Goal: Transaction & Acquisition: Book appointment/travel/reservation

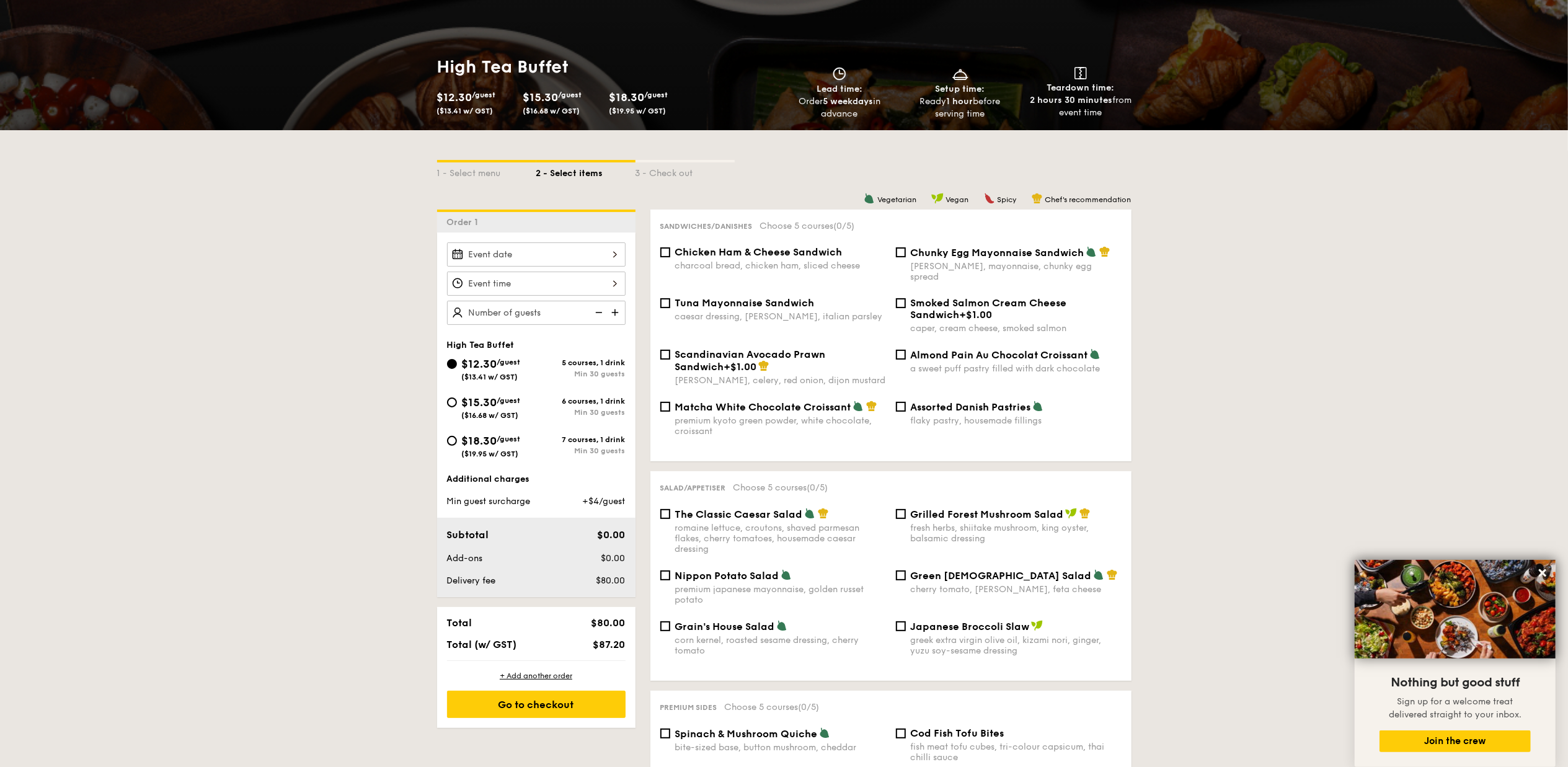
scroll to position [248, 0]
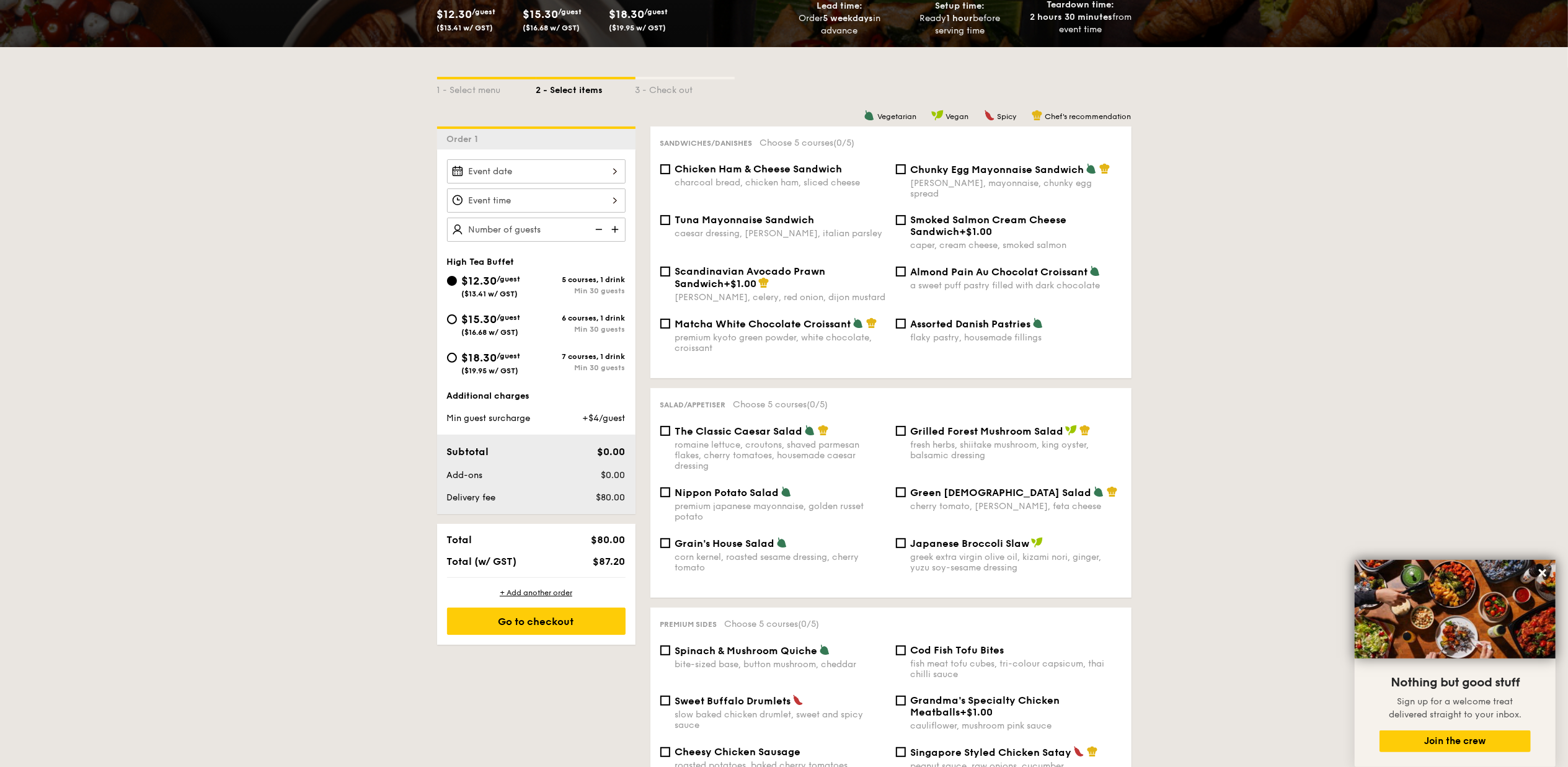
click at [511, 368] on div "$18.30 /guest ($19.95 w/ GST)" at bounding box center [491, 361] width 59 height 26
click at [457, 362] on input "$18.30 /guest ($19.95 w/ GST) 7 courses, 1 drink Min 30 guests" at bounding box center [452, 357] width 10 height 10
radio input "true"
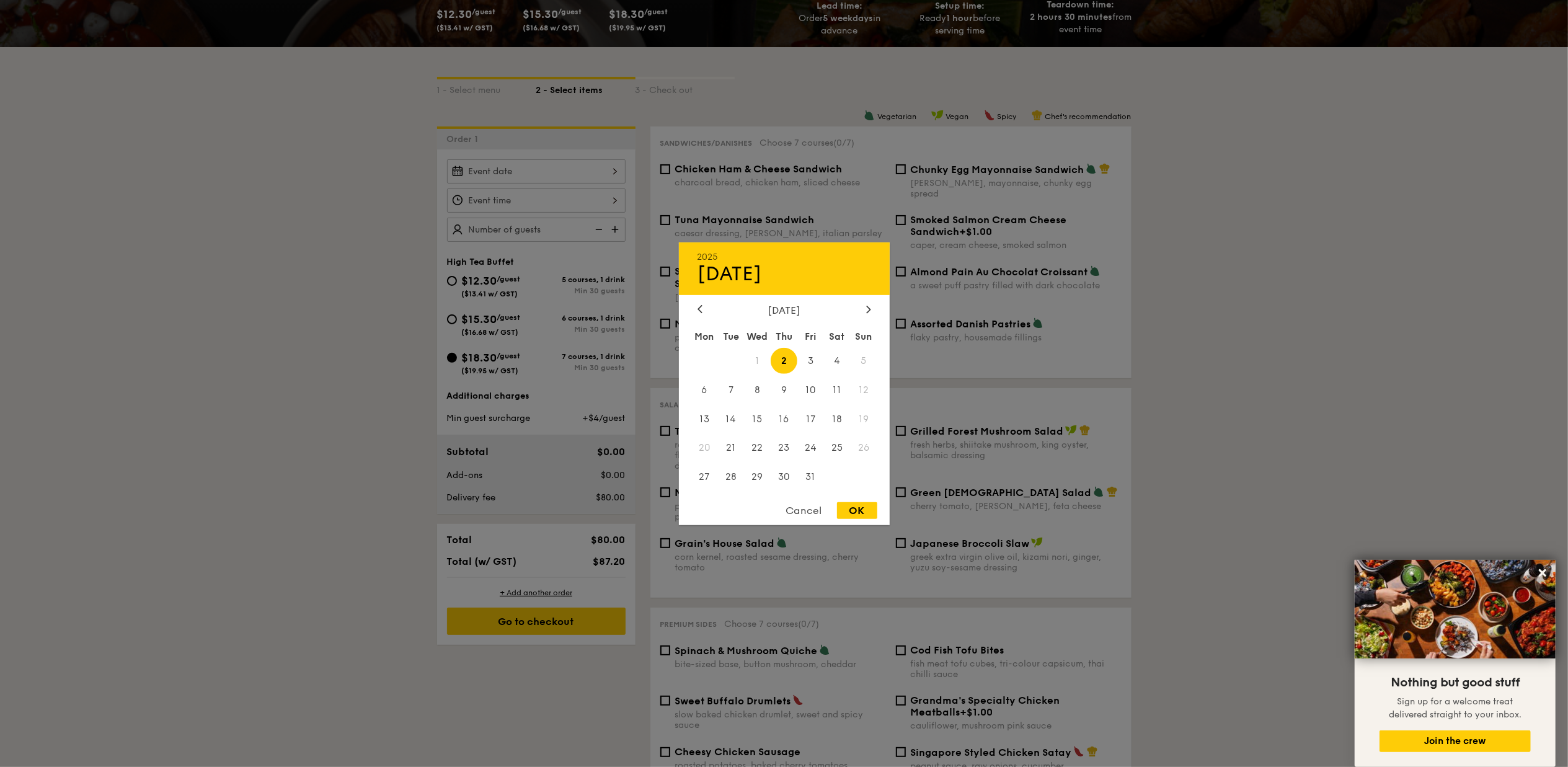
click at [528, 174] on div "2025 Oct [DATE] Tue Wed Thu Fri Sat Sun 1 2 3 4 5 6 7 8 9 10 11 12 13 14 15 16 …" at bounding box center [536, 172] width 179 height 24
click at [732, 386] on span "7" at bounding box center [730, 389] width 26 height 26
click at [868, 509] on div "OK" at bounding box center [857, 510] width 40 height 17
type input "[DATE]"
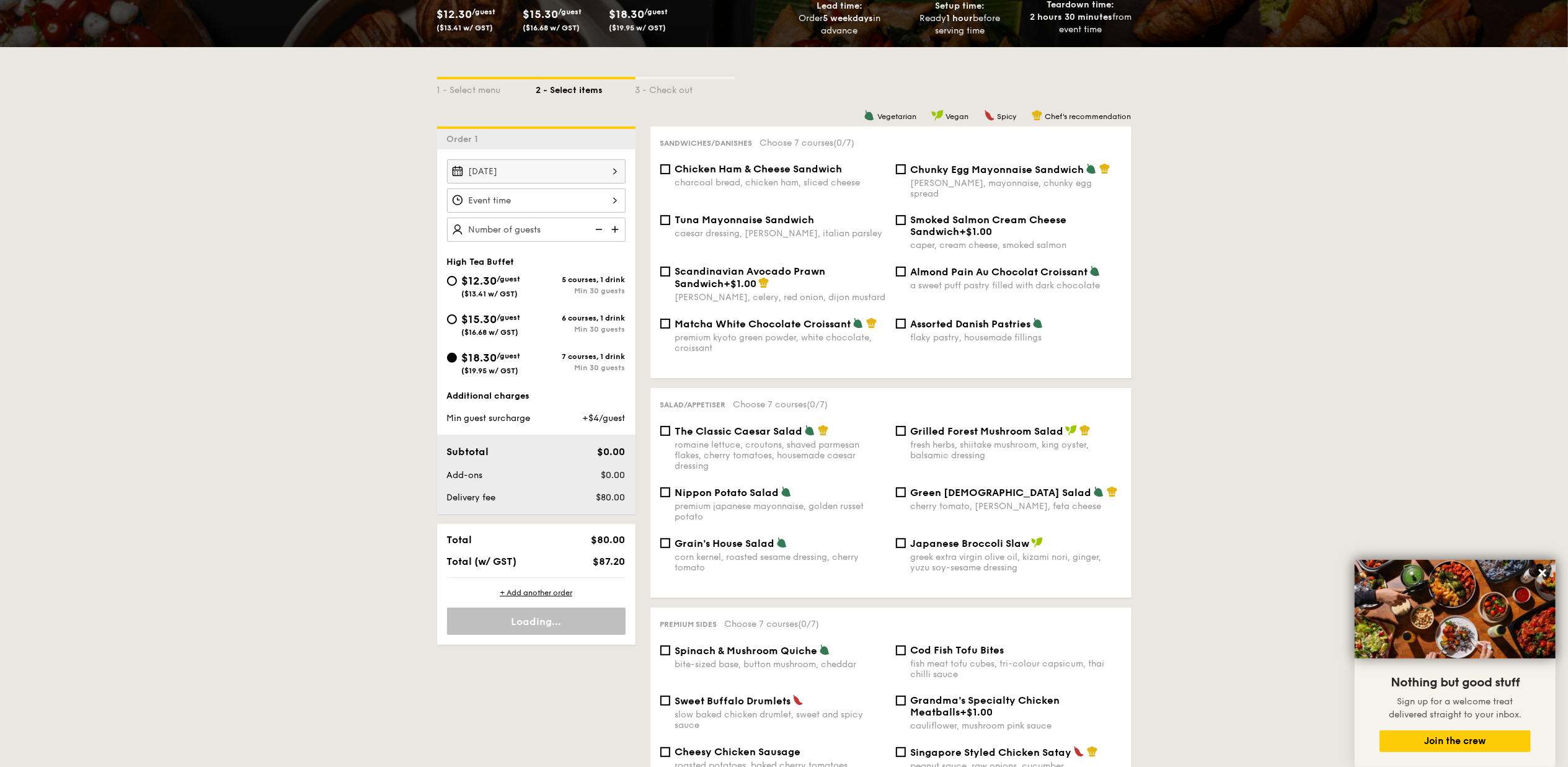
click at [511, 201] on div at bounding box center [536, 200] width 179 height 24
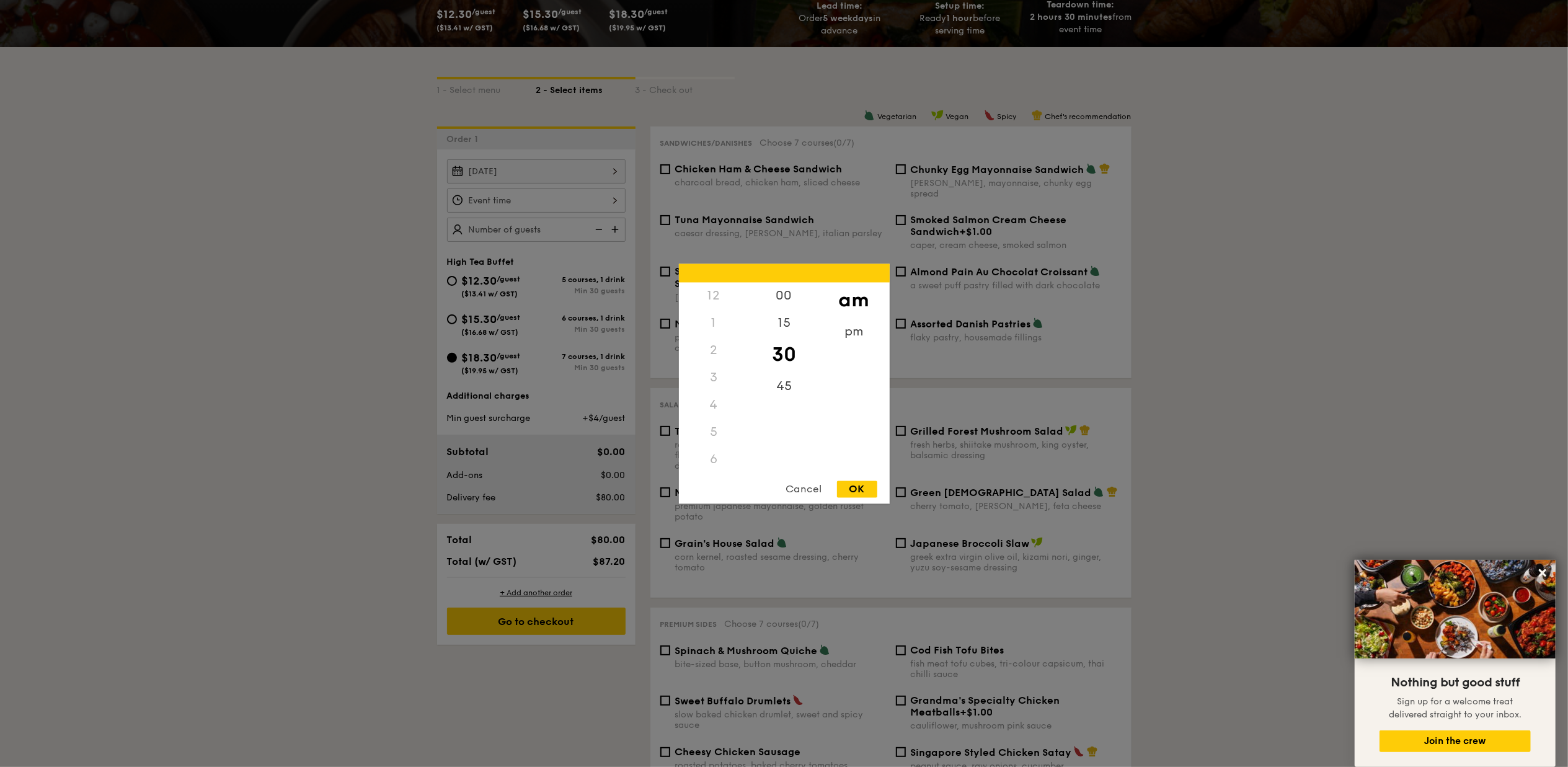
scroll to position [0, 0]
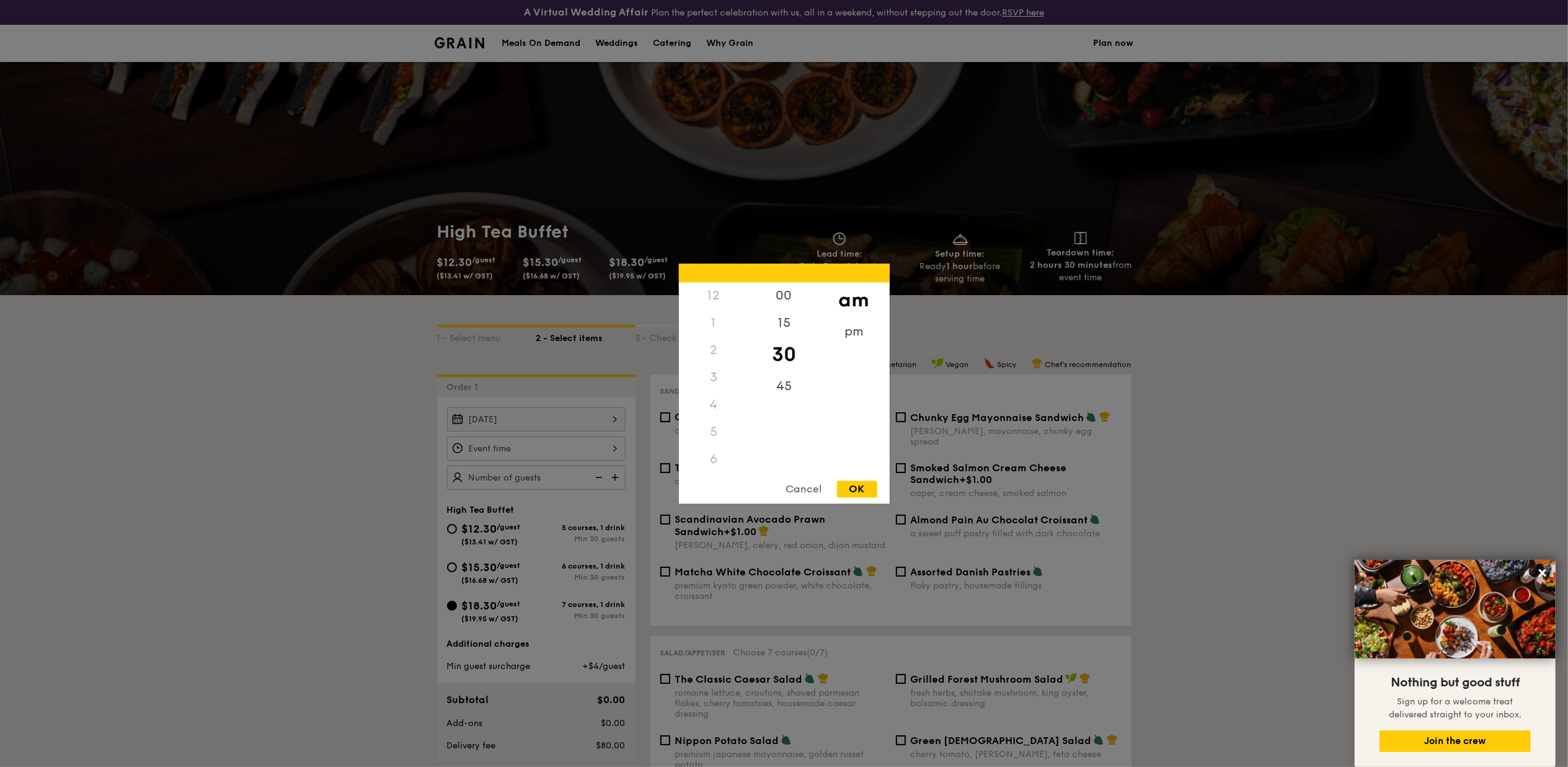
click at [712, 294] on div "12" at bounding box center [713, 296] width 70 height 27
click at [717, 294] on div "12" at bounding box center [713, 296] width 70 height 27
click at [717, 300] on div "12" at bounding box center [713, 296] width 70 height 27
click at [861, 328] on div "pm" at bounding box center [853, 336] width 70 height 36
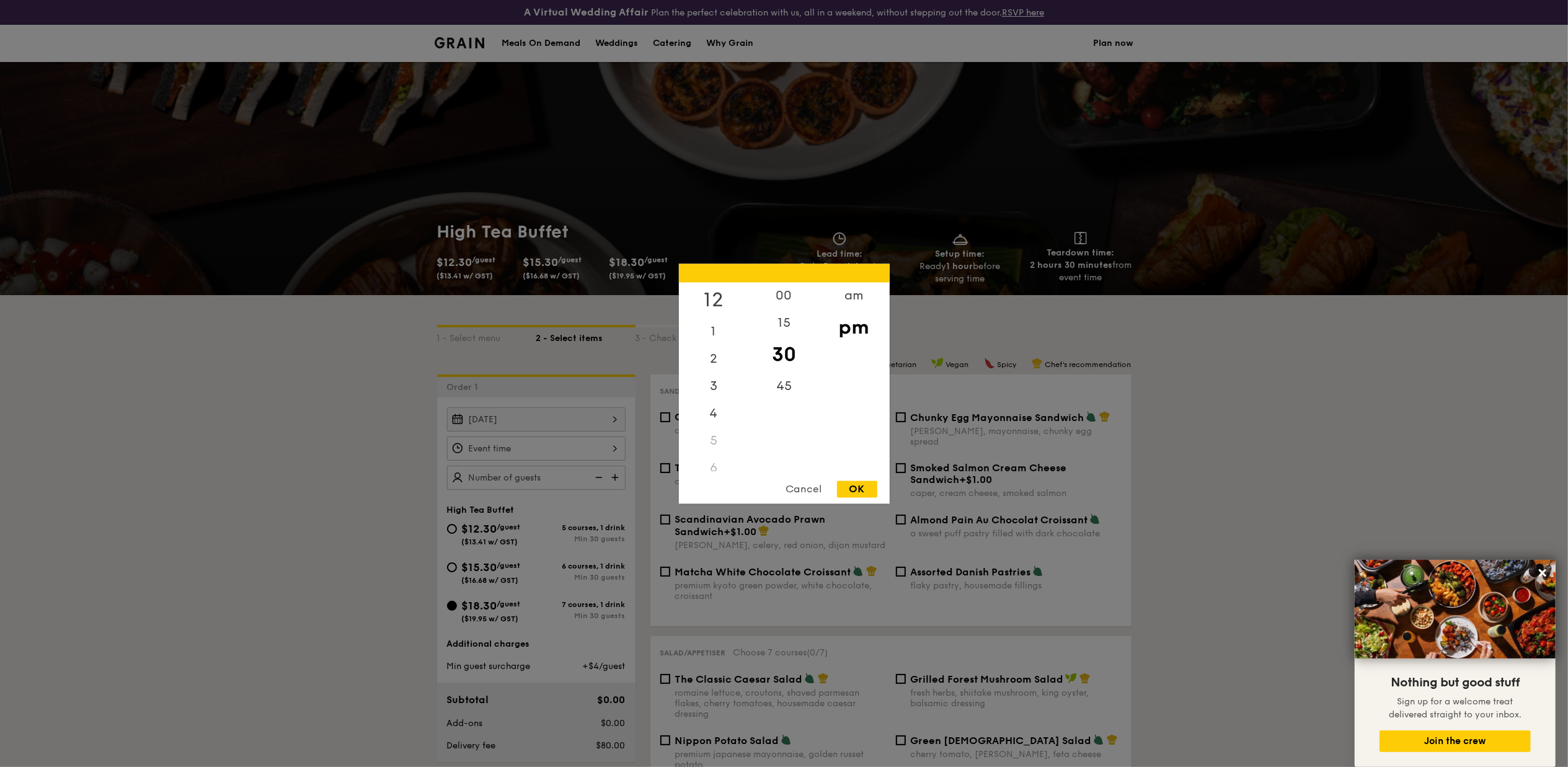
click at [709, 296] on div "12" at bounding box center [713, 300] width 70 height 36
click at [859, 488] on div "OK" at bounding box center [857, 488] width 40 height 17
type input "12:30PM"
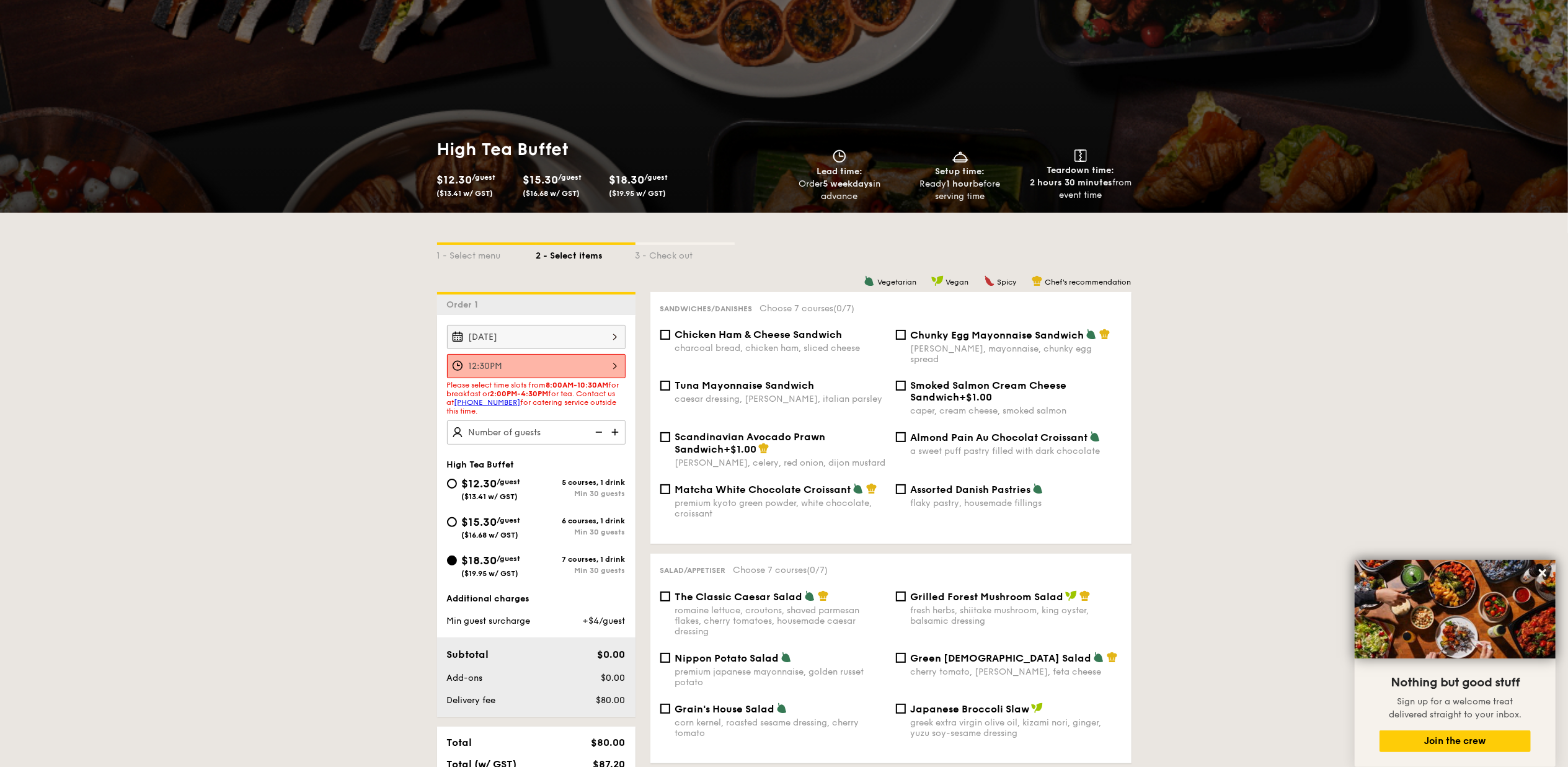
scroll to position [165, 0]
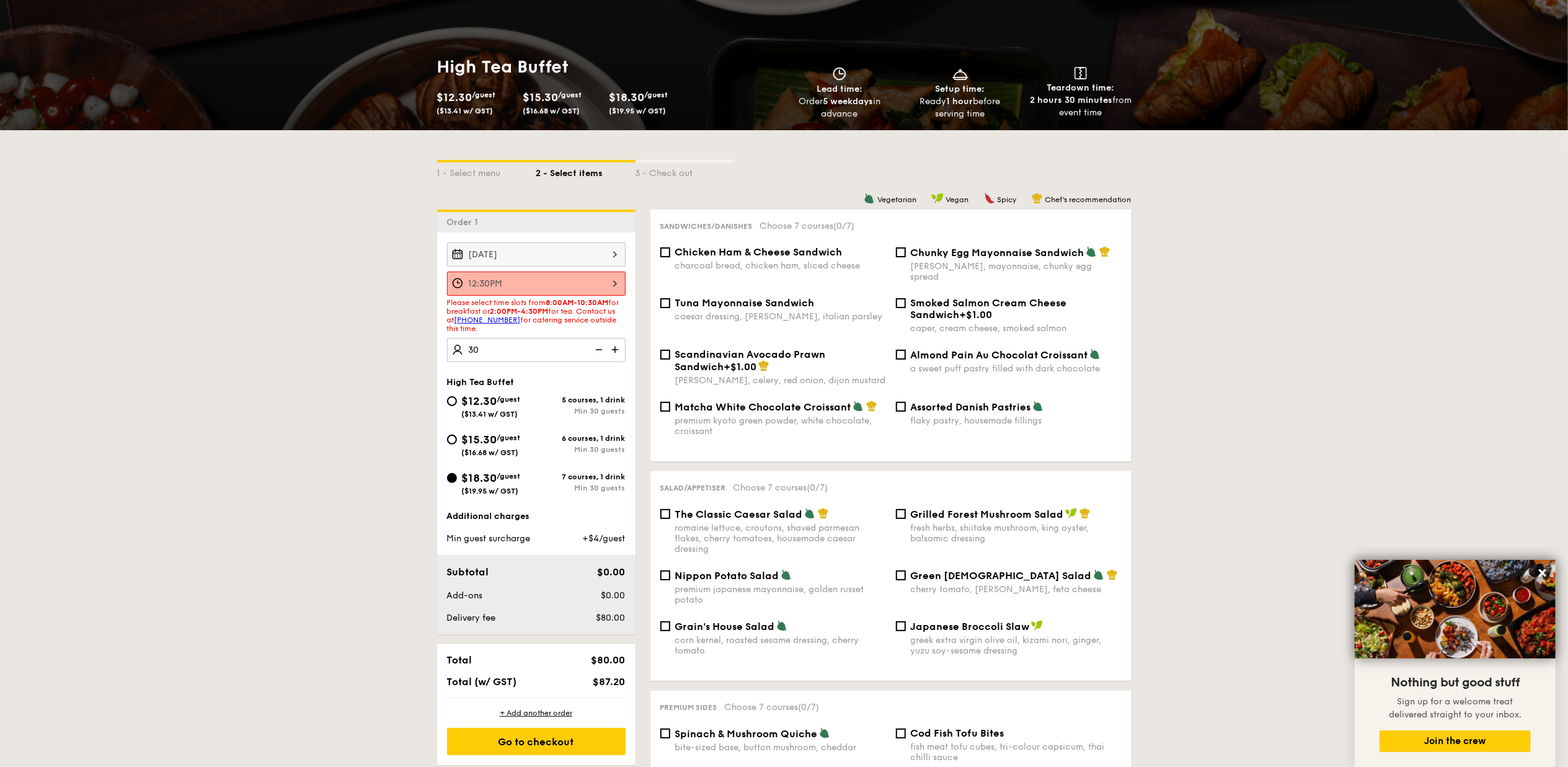
type input "30 guests"
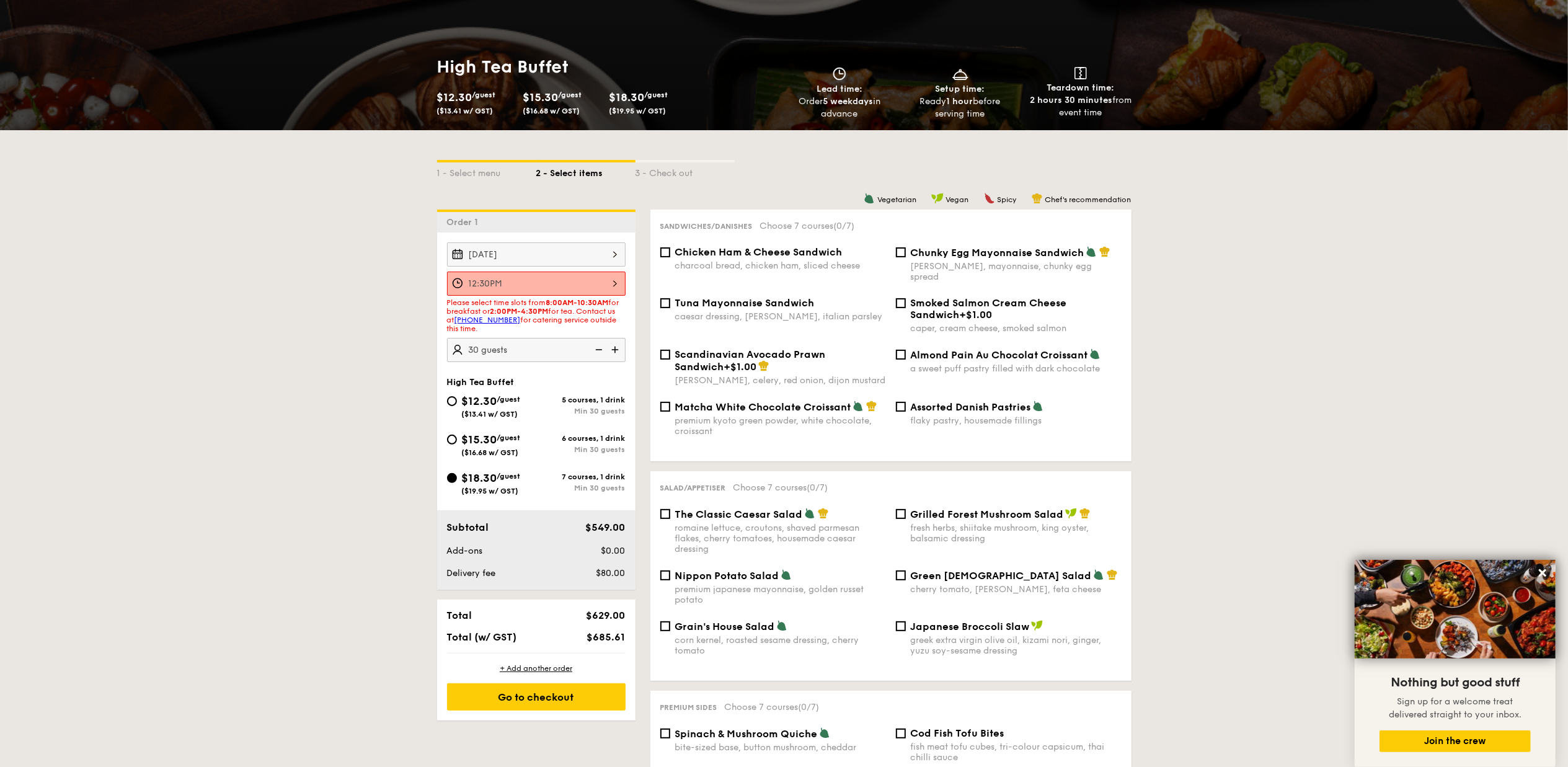
click at [595, 283] on div "12:30PM" at bounding box center [536, 284] width 179 height 24
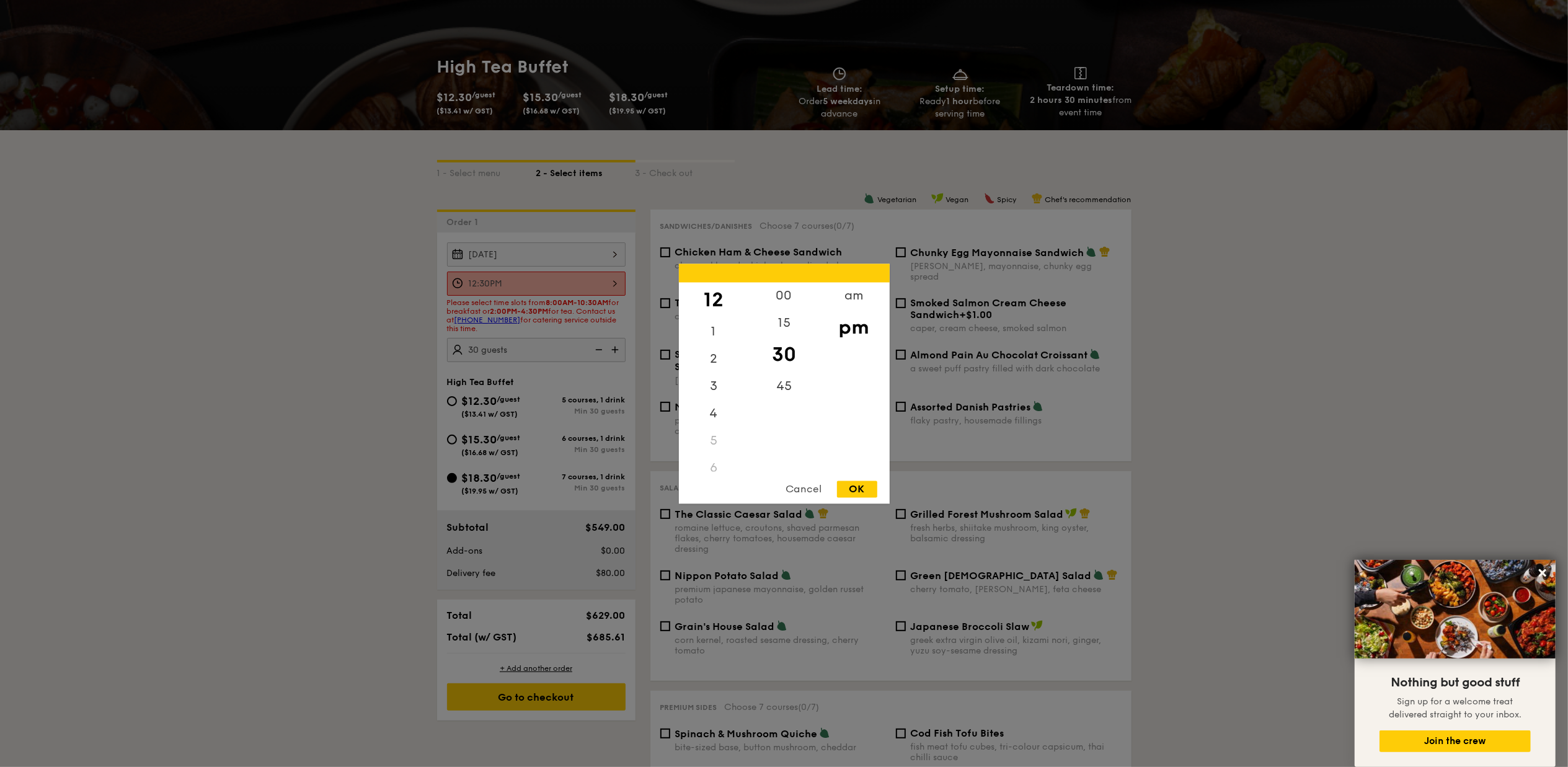
click at [595, 283] on div at bounding box center [784, 383] width 1568 height 767
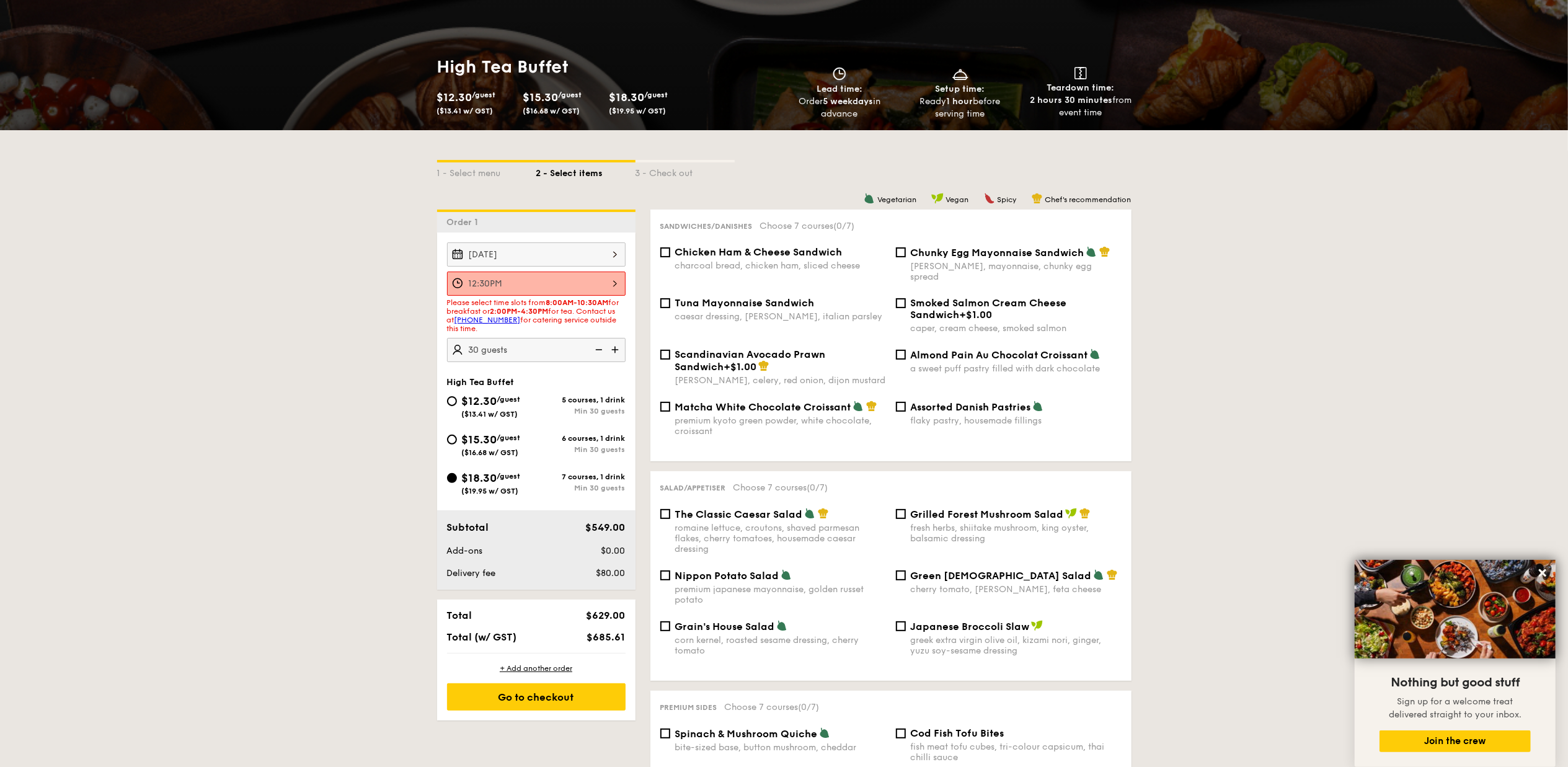
click at [610, 285] on div "12:30PM" at bounding box center [536, 284] width 179 height 24
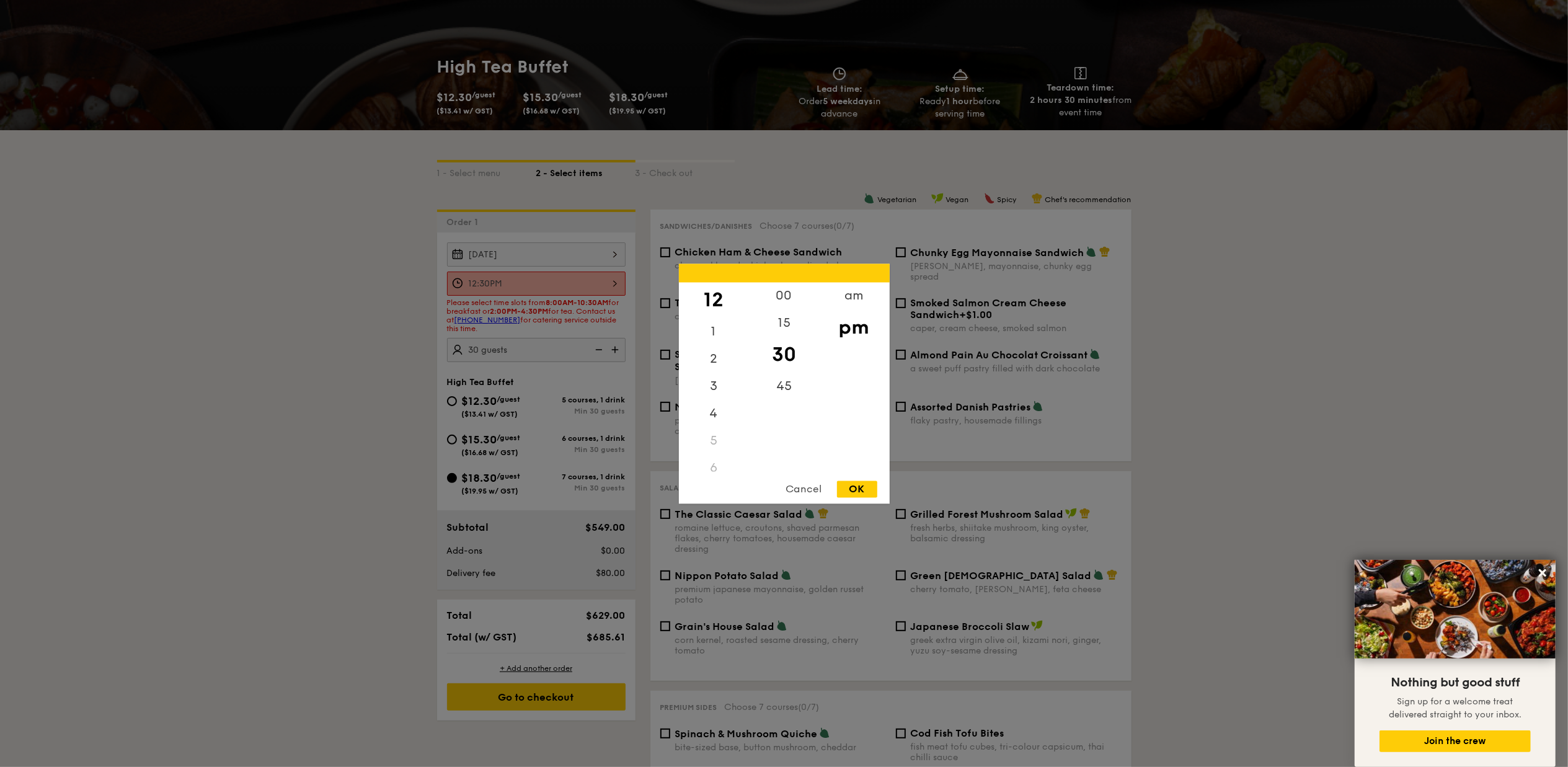
click at [610, 285] on div at bounding box center [784, 383] width 1568 height 767
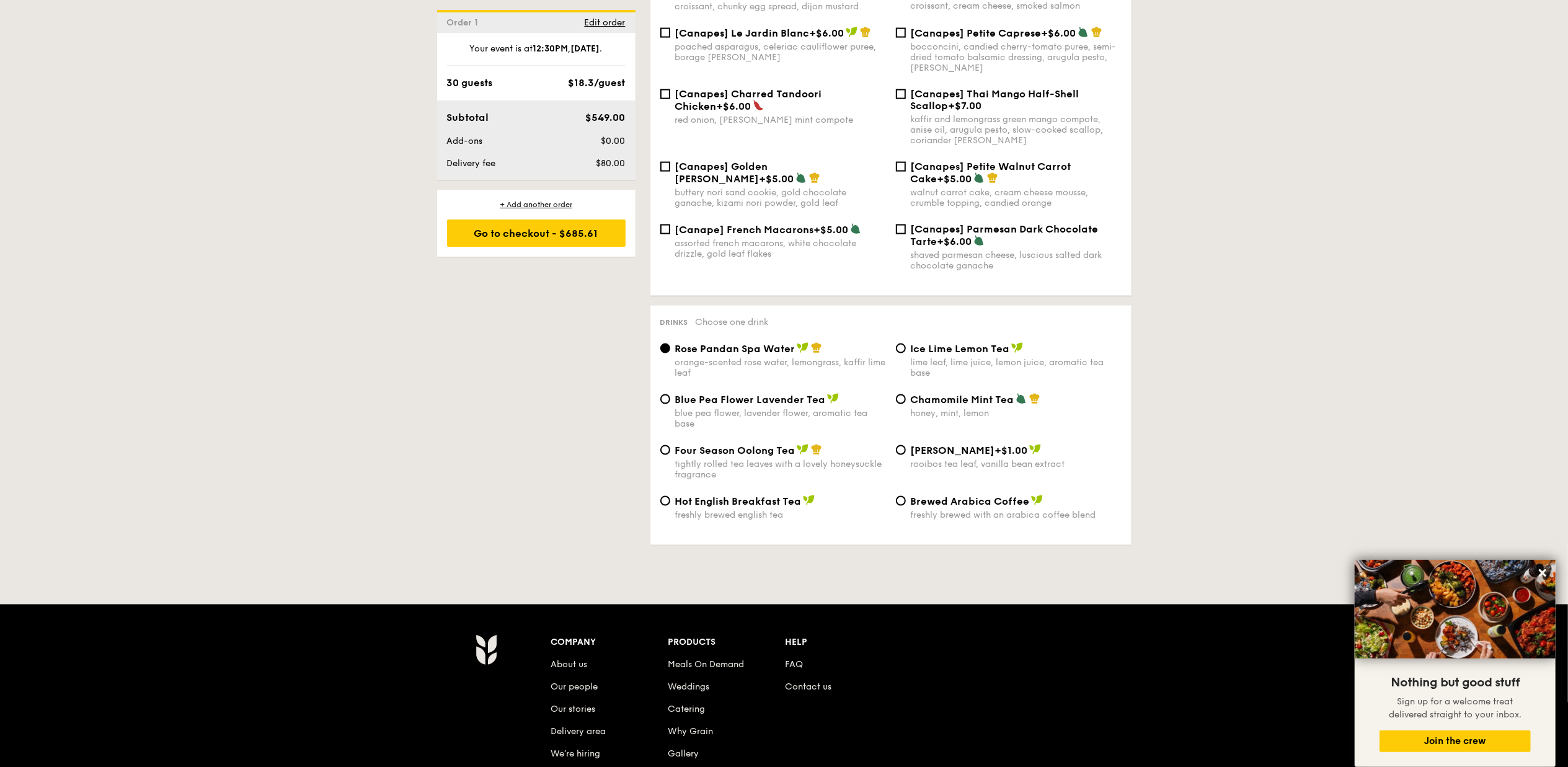
scroll to position [1983, 0]
